Goal: Information Seeking & Learning: Learn about a topic

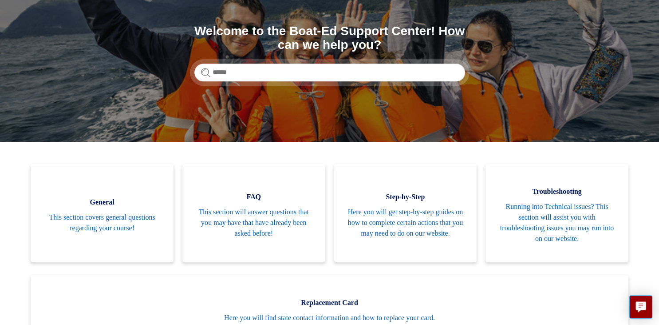
scroll to position [95, 0]
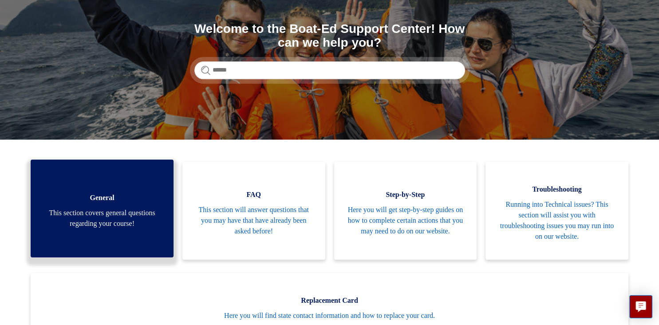
click at [132, 222] on span "This section covers general questions regarding your course!" at bounding box center [102, 217] width 116 height 21
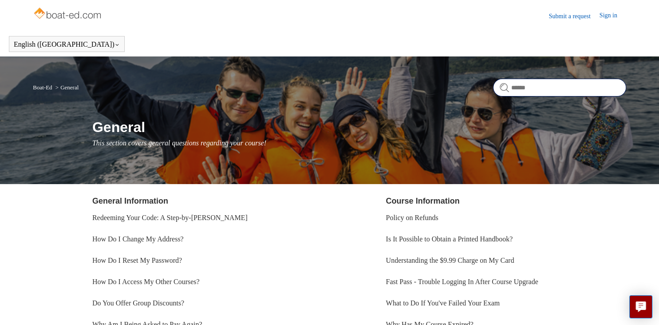
click at [523, 90] on input "Search" at bounding box center [559, 88] width 133 height 18
type input "****"
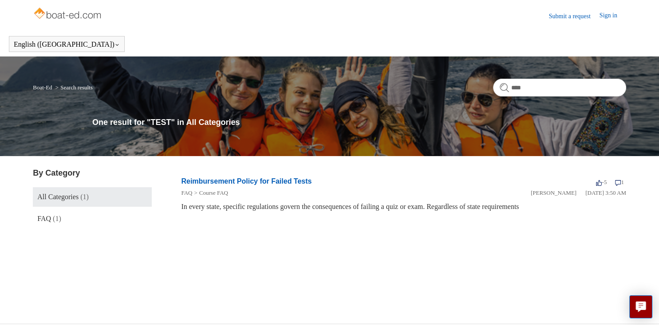
click at [123, 194] on link "All Categories (1)" at bounding box center [92, 197] width 119 height 20
click at [219, 208] on div "In every state, specific regulations govern the consequences of failing a quiz …" at bounding box center [403, 206] width 445 height 11
click at [214, 192] on link "Course FAQ" at bounding box center [213, 192] width 29 height 7
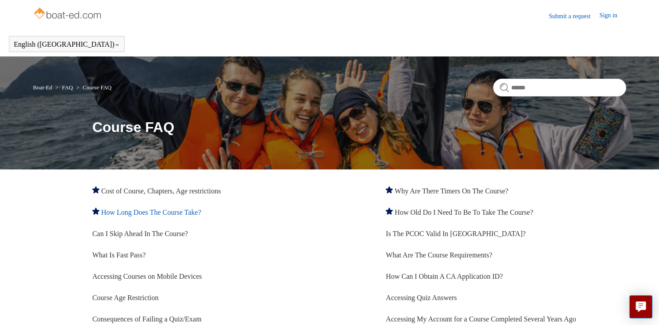
click at [182, 214] on link "How Long Does The Course Take?" at bounding box center [151, 212] width 100 height 8
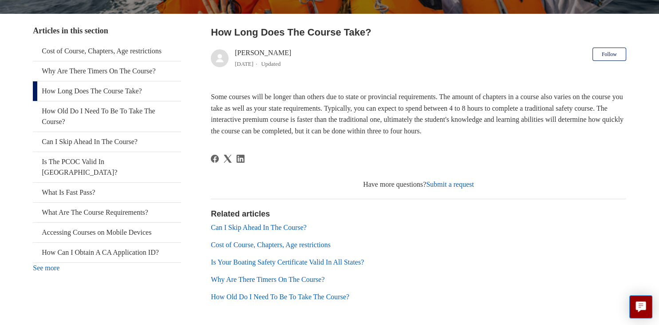
scroll to position [158, 0]
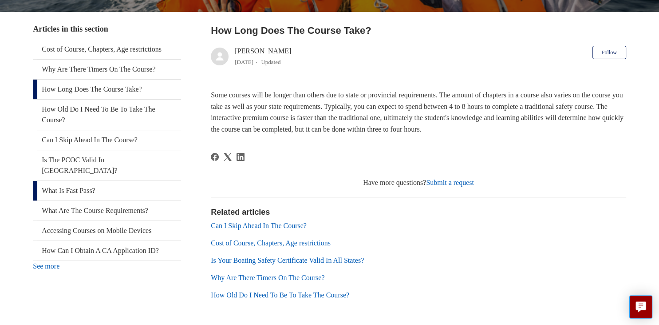
click at [82, 182] on link "What Is Fast Pass?" at bounding box center [107, 191] width 148 height 20
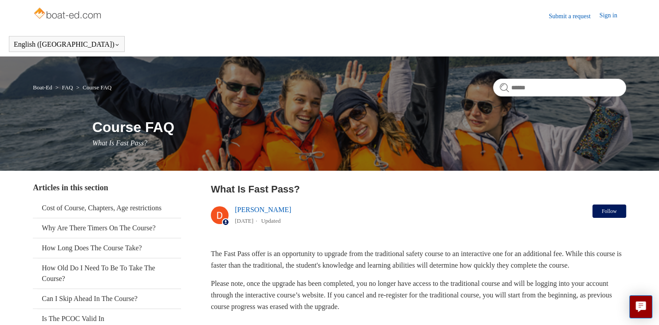
click at [614, 212] on button "Follow" at bounding box center [610, 210] width 34 height 13
